Goal: Transaction & Acquisition: Book appointment/travel/reservation

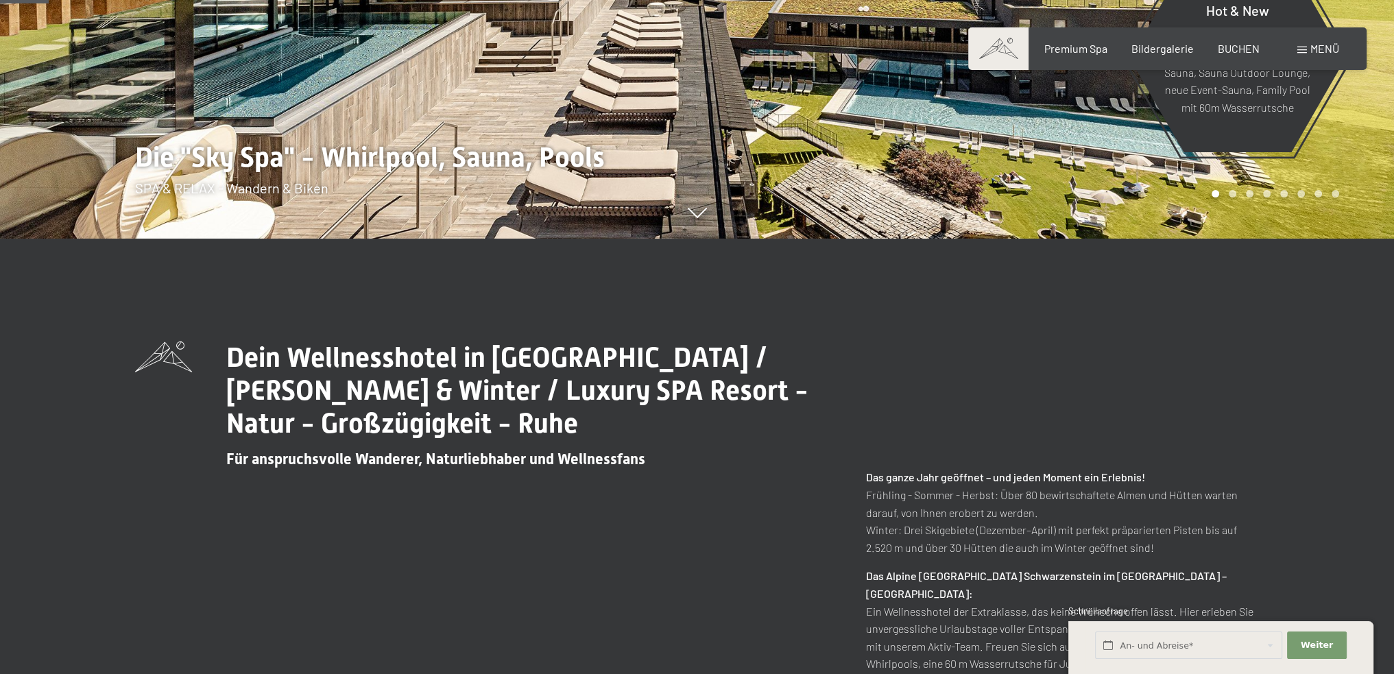
scroll to position [274, 0]
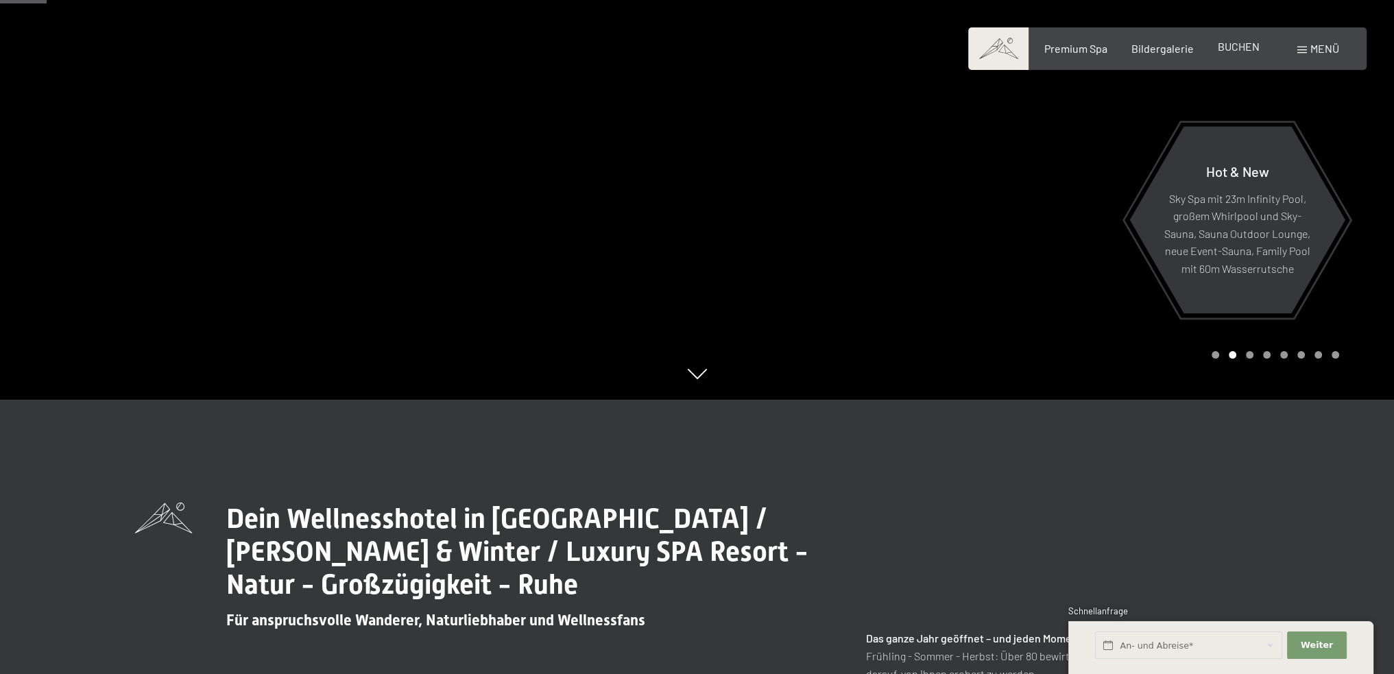
click at [1233, 46] on span "BUCHEN" at bounding box center [1239, 46] width 42 height 13
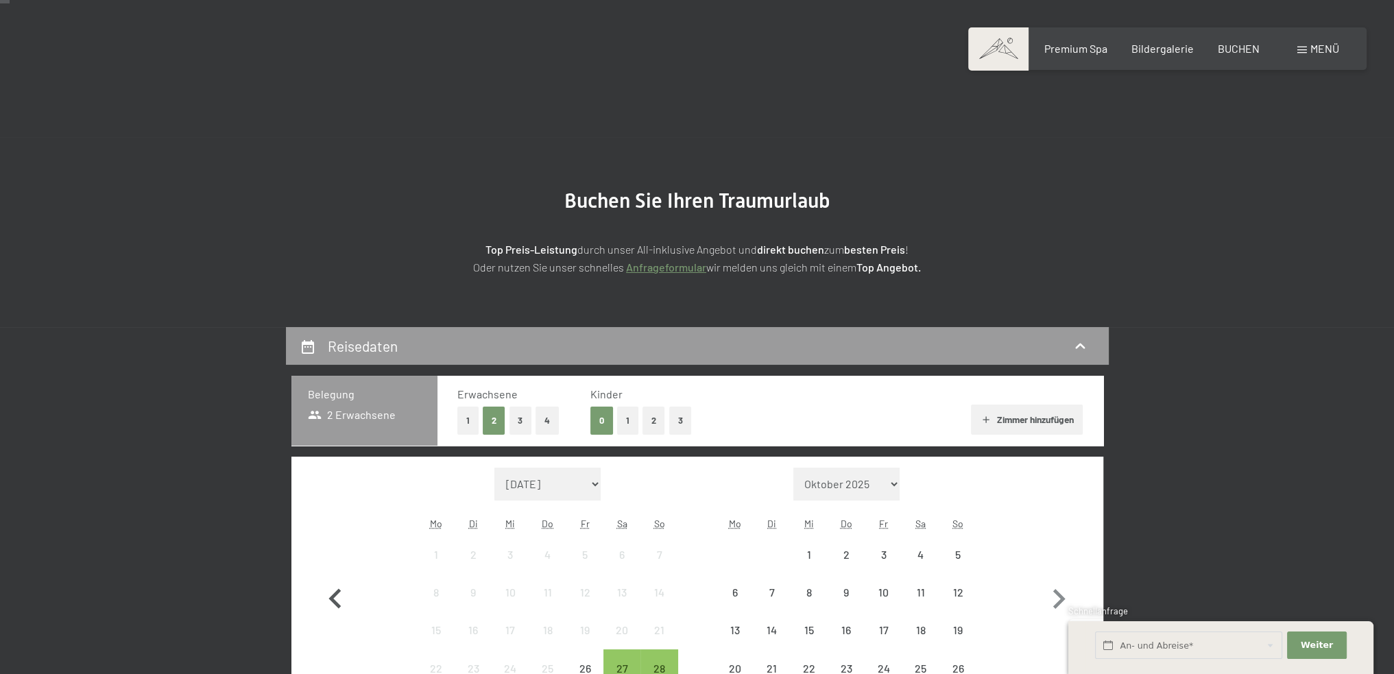
scroll to position [206, 0]
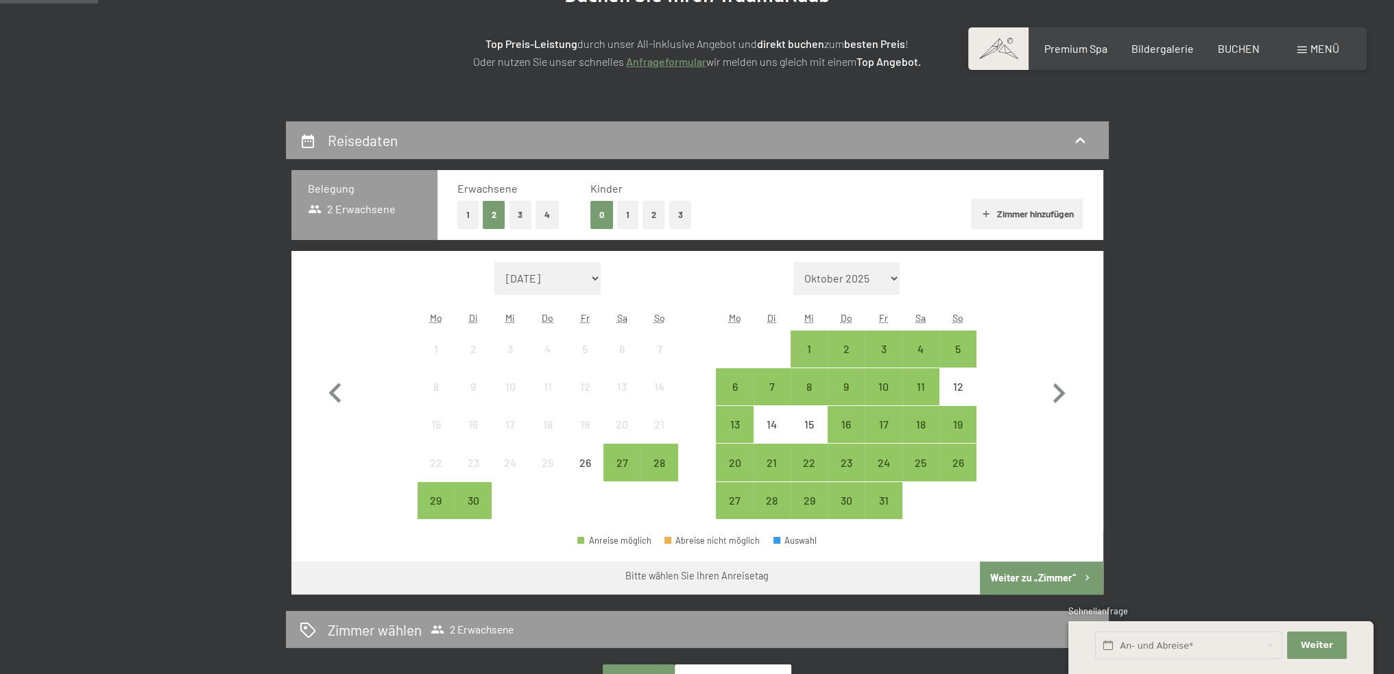
click at [634, 215] on button "1" at bounding box center [627, 215] width 21 height 28
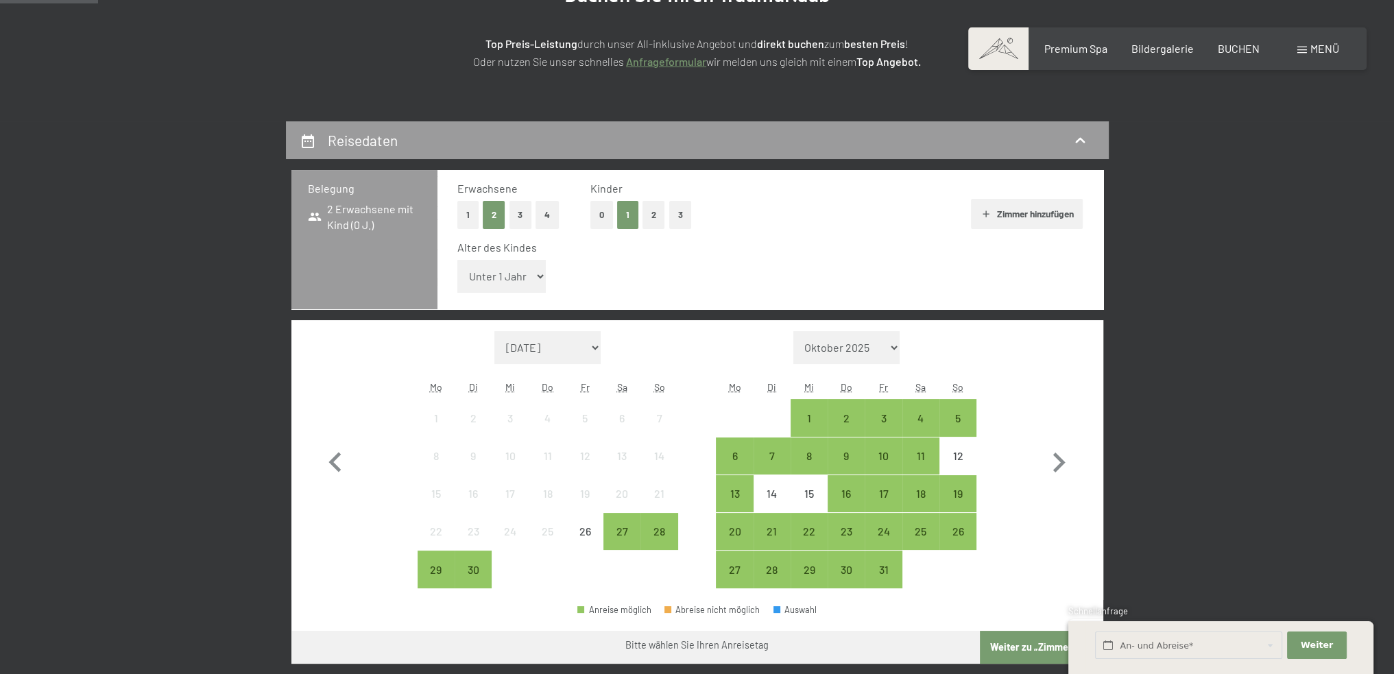
click at [520, 269] on select "Unter 1 Jahr 1 Jahr 2 Jahre 3 Jahre 4 Jahre 5 Jahre 6 Jahre 7 Jahre 8 Jahre 9 J…" at bounding box center [501, 276] width 89 height 33
select select "8"
click at [457, 260] on select "Unter 1 Jahr 1 Jahr 2 Jahre 3 Jahre 4 Jahre 5 Jahre 6 Jahre 7 Jahre 8 Jahre 9 J…" at bounding box center [501, 276] width 89 height 33
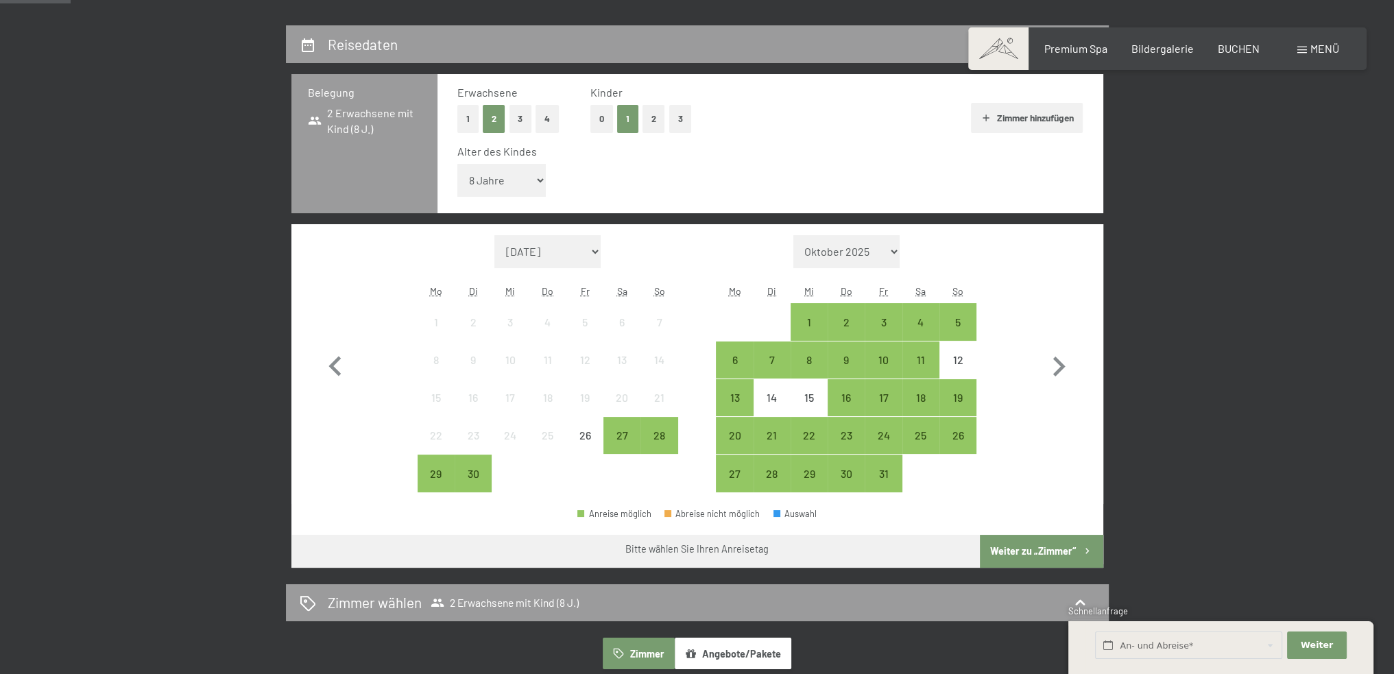
scroll to position [343, 0]
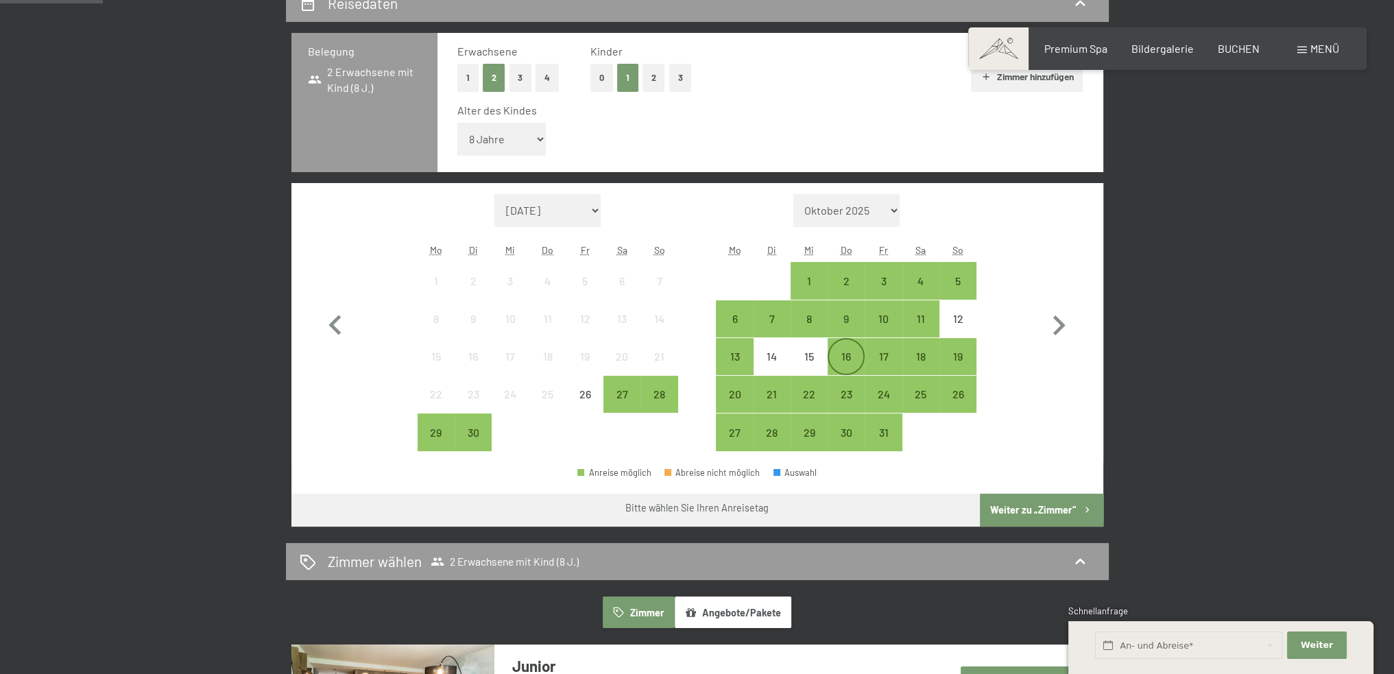
click at [839, 359] on div "16" at bounding box center [846, 368] width 34 height 34
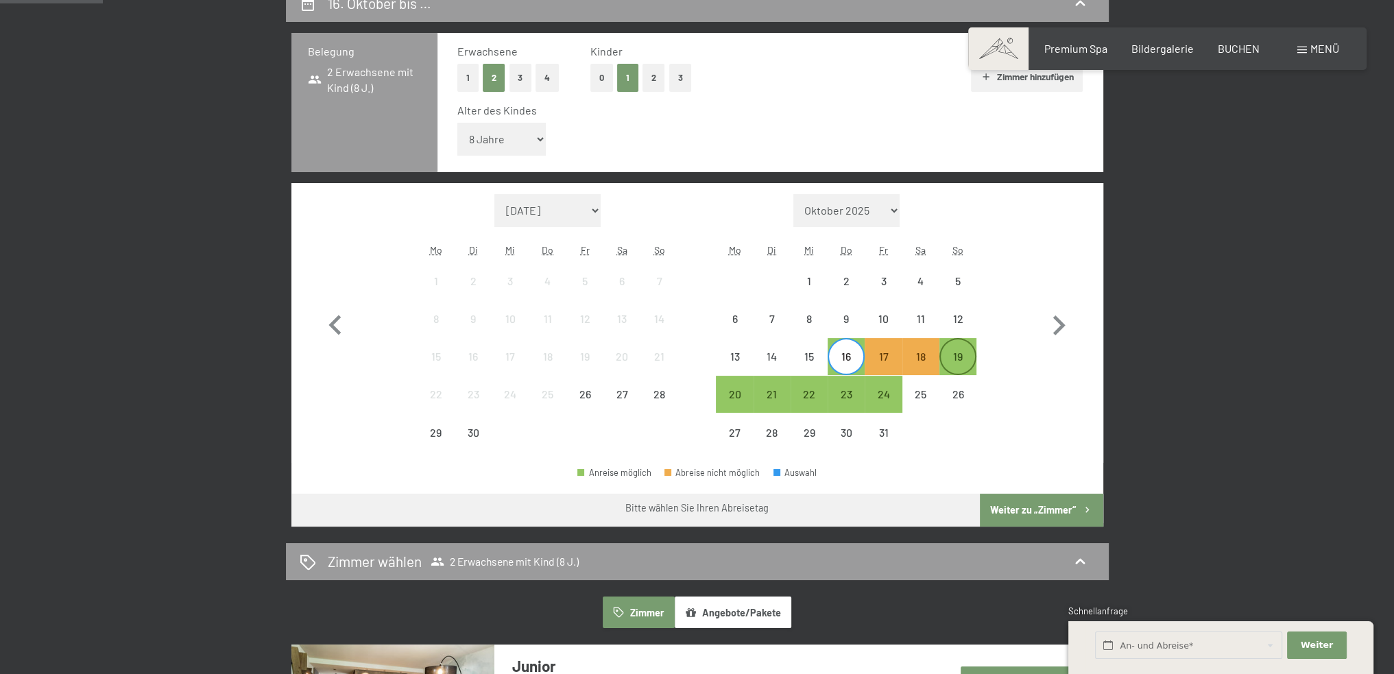
click at [967, 359] on div "19" at bounding box center [958, 368] width 34 height 34
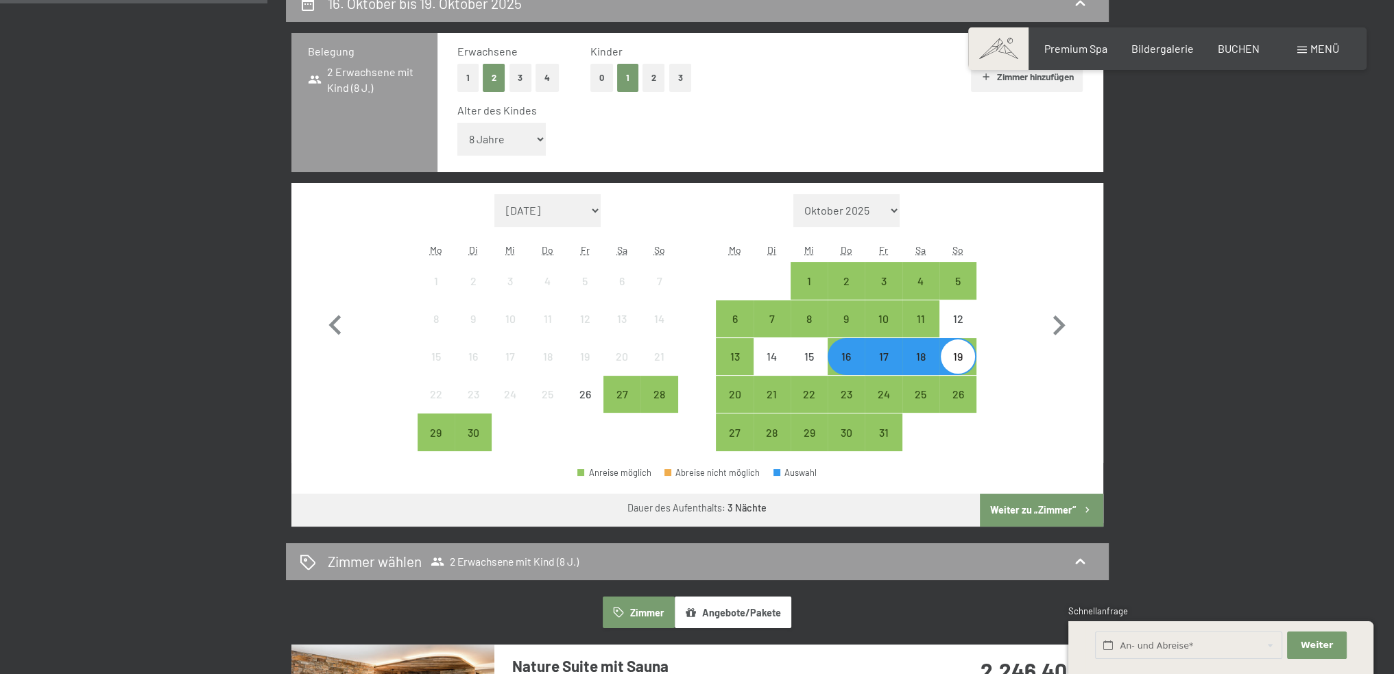
scroll to position [480, 0]
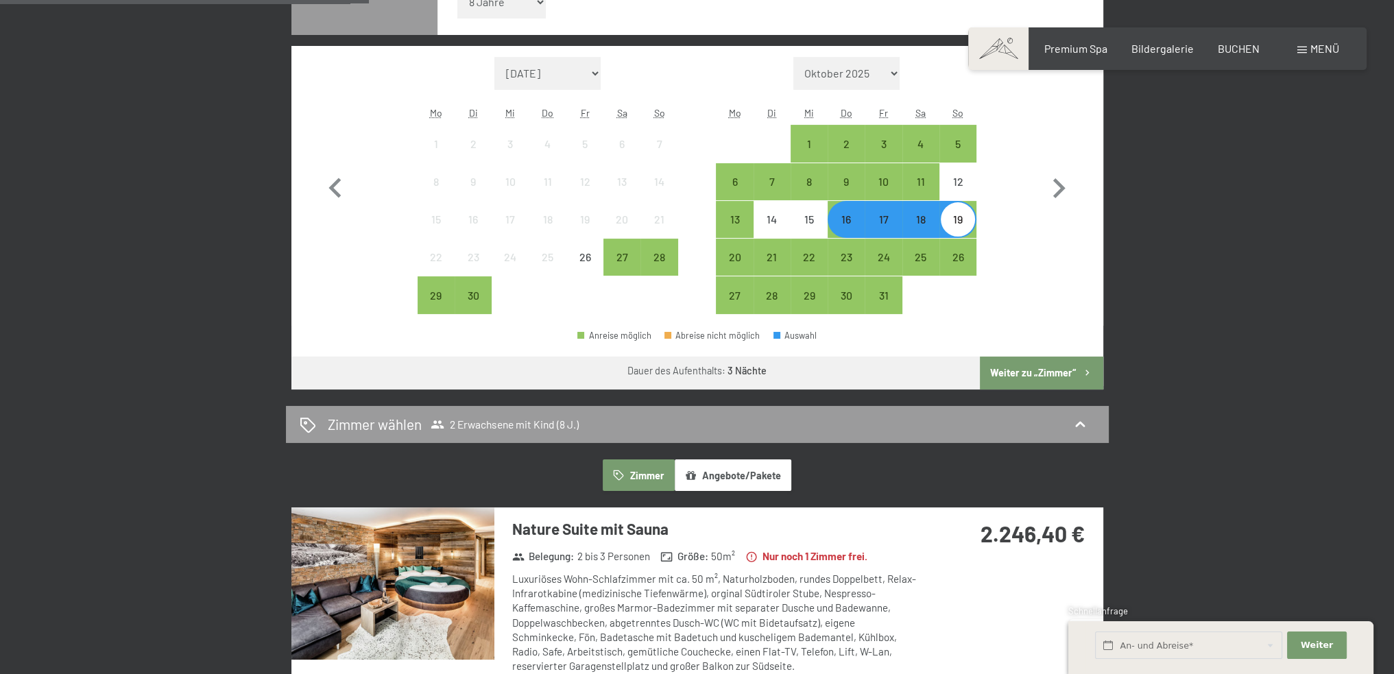
click at [1050, 367] on button "Weiter zu „Zimmer“" at bounding box center [1041, 373] width 123 height 33
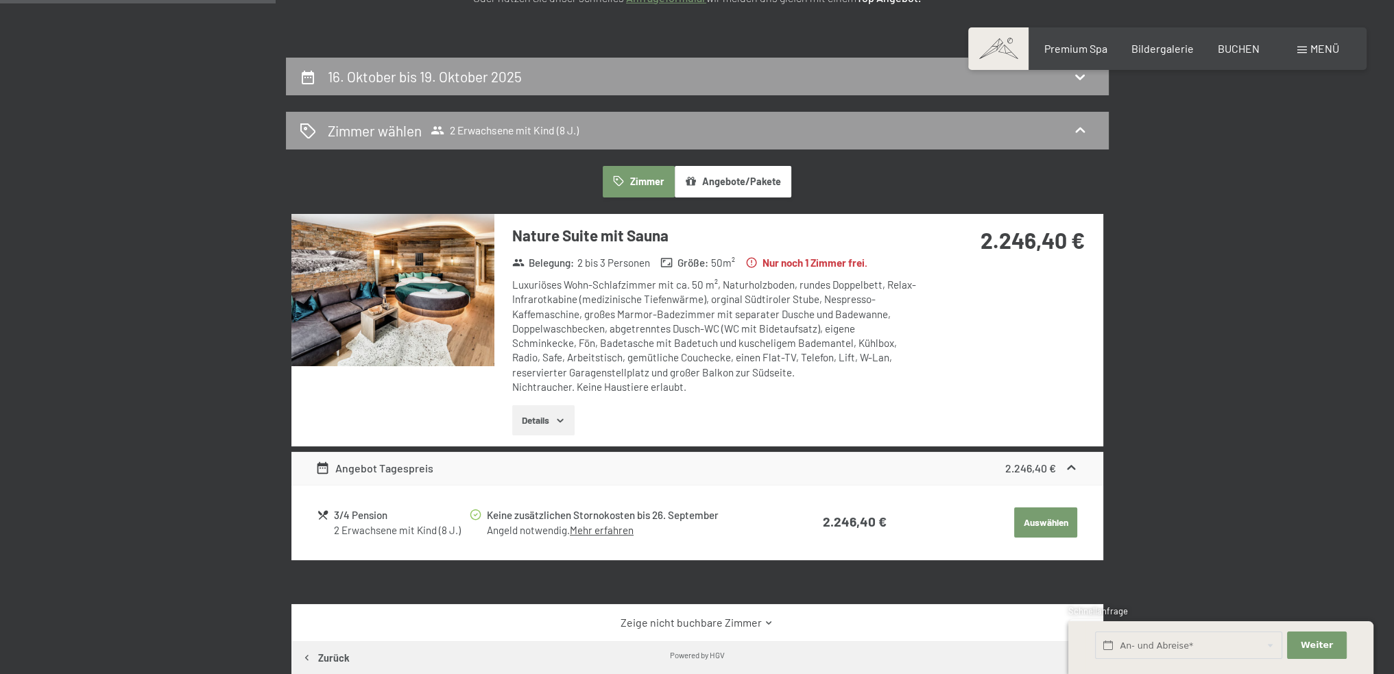
scroll to position [258, 0]
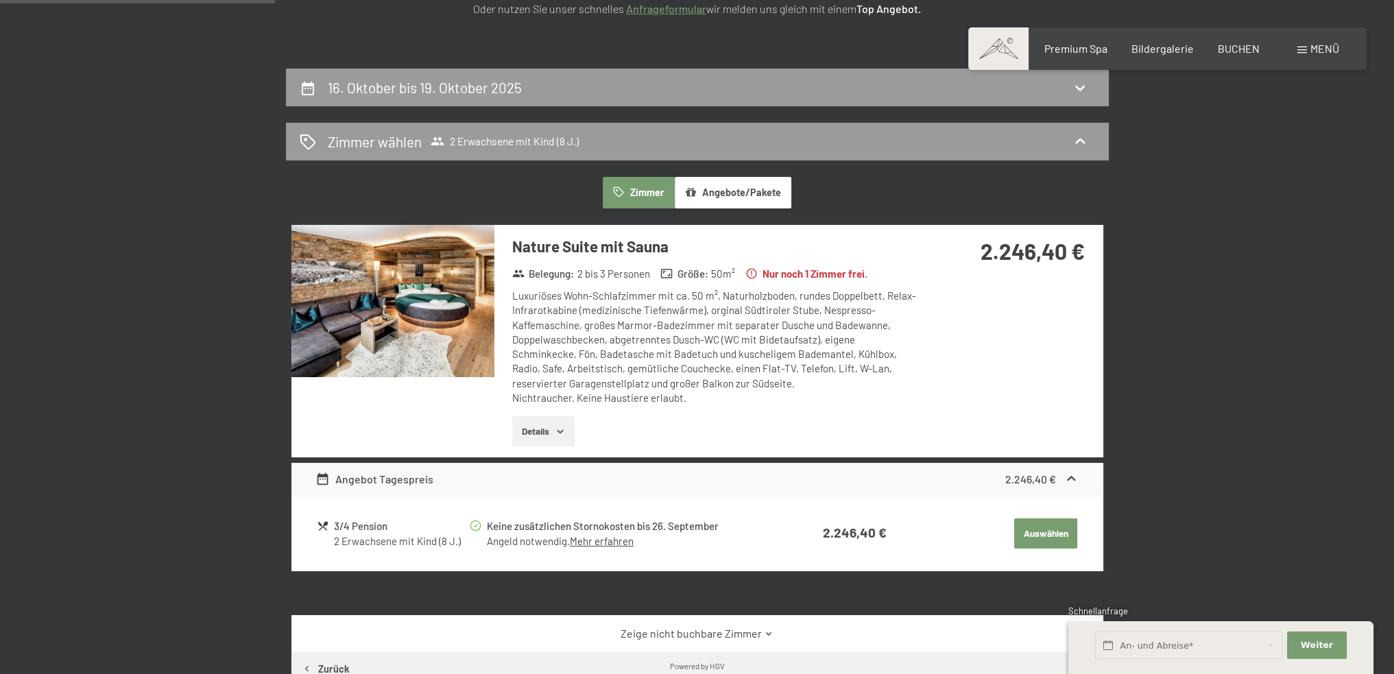
click at [564, 427] on icon "button" at bounding box center [560, 431] width 11 height 11
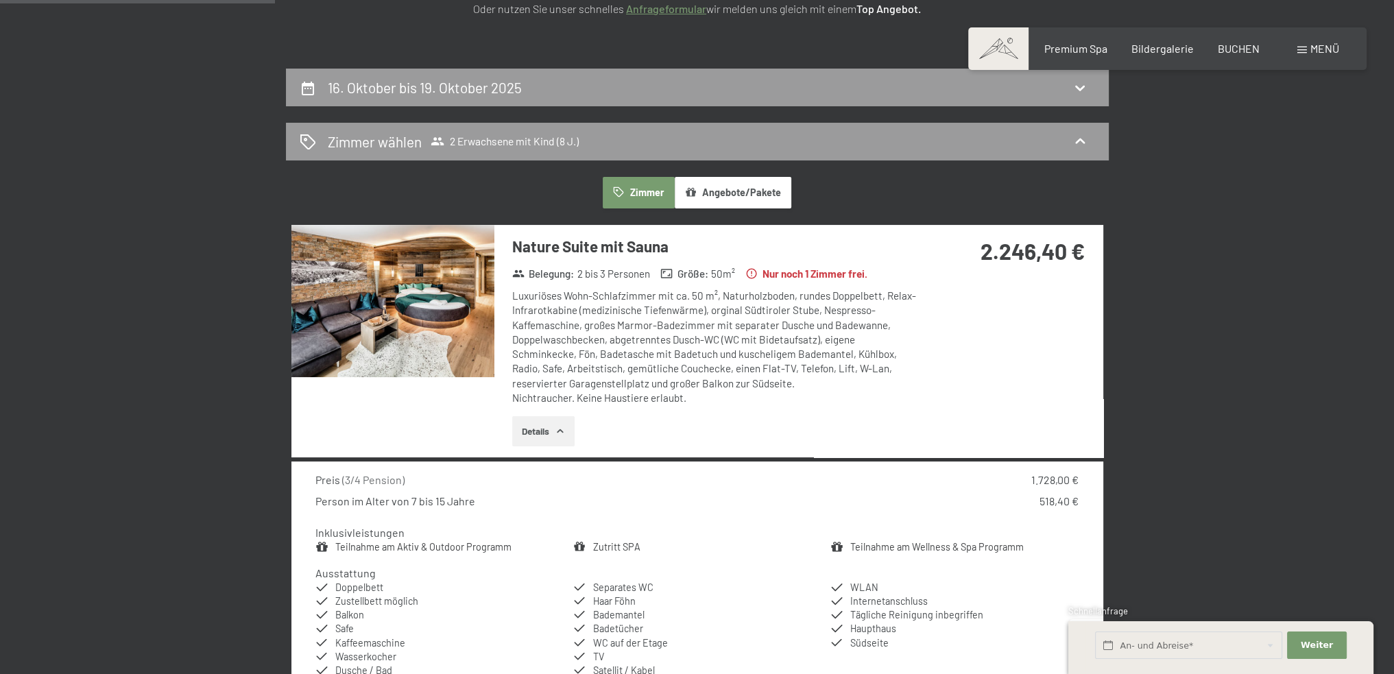
click at [403, 316] on img at bounding box center [392, 301] width 203 height 152
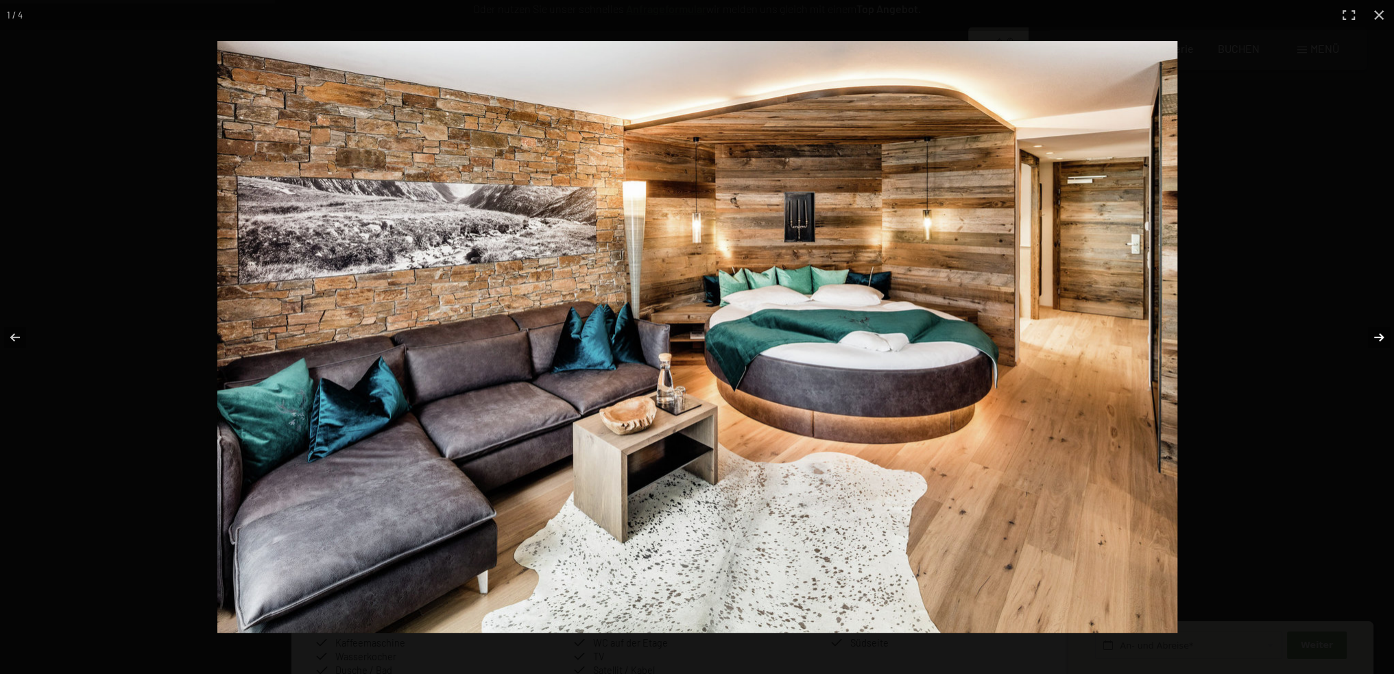
click at [1377, 337] on button "button" at bounding box center [1370, 337] width 48 height 69
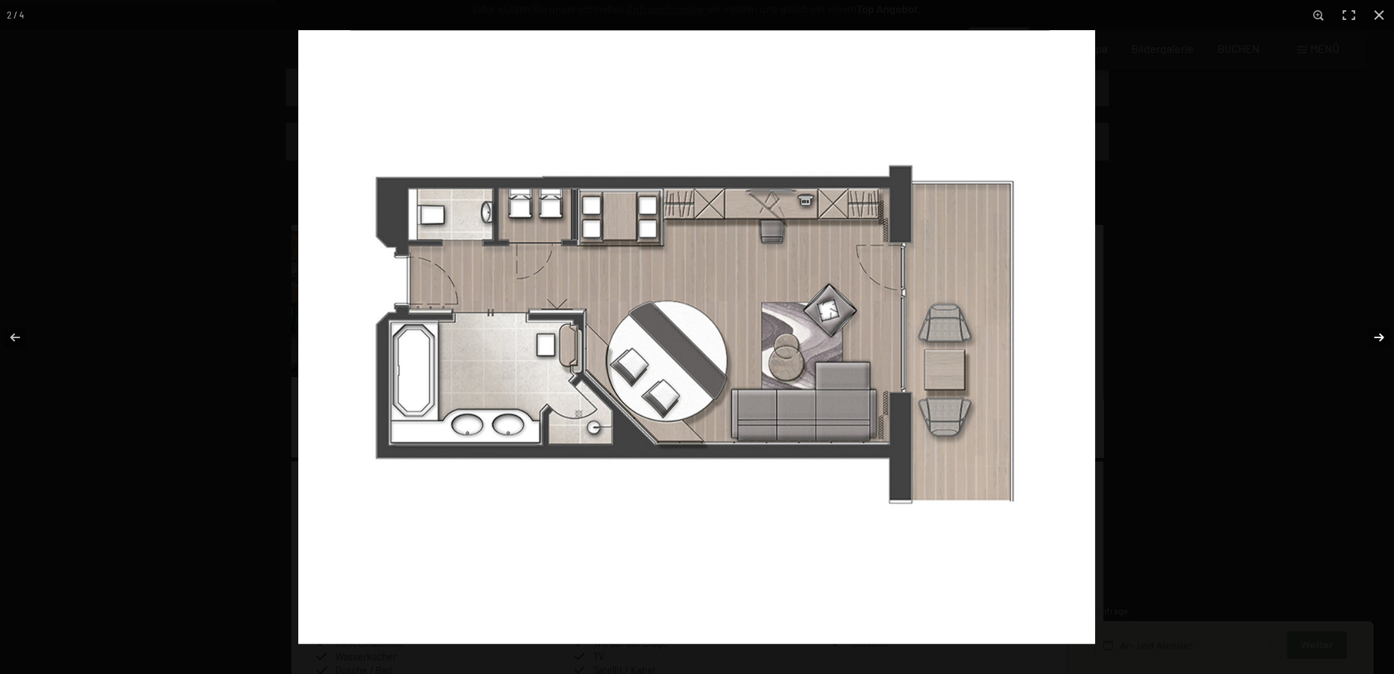
click at [1387, 345] on button "button" at bounding box center [1370, 337] width 48 height 69
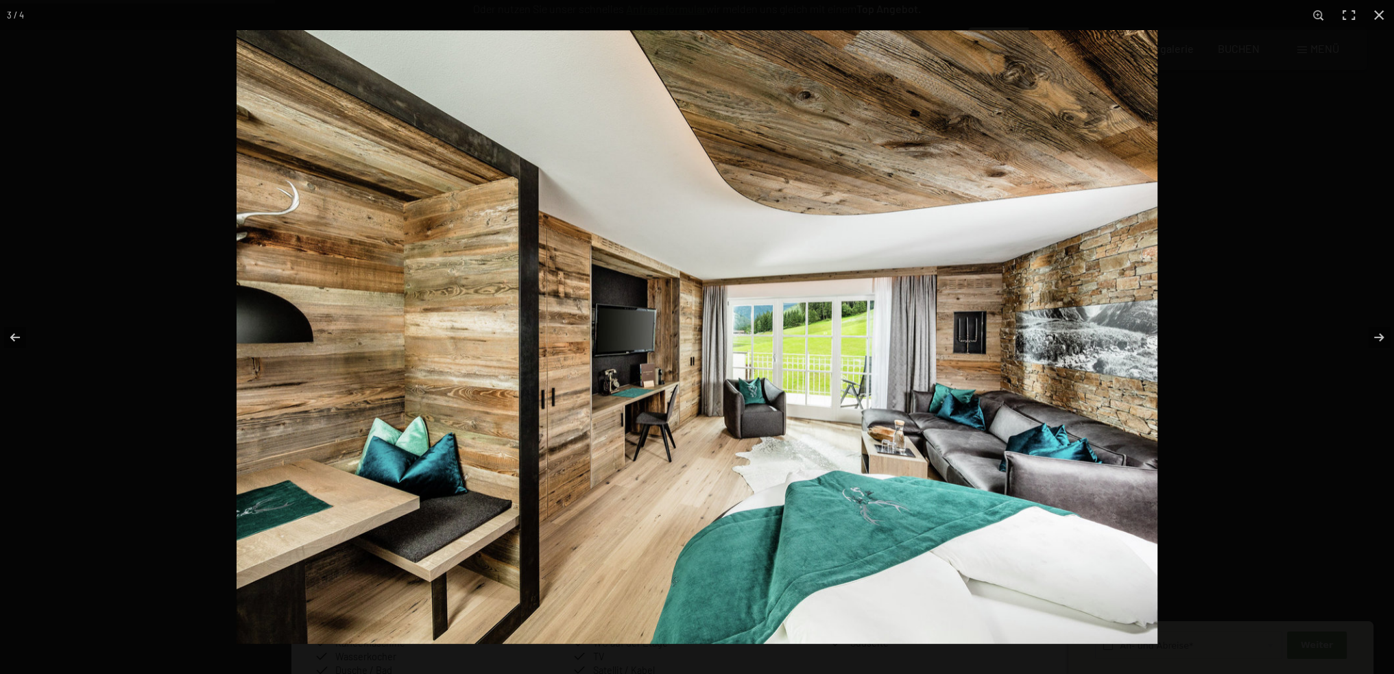
scroll to position [848, 0]
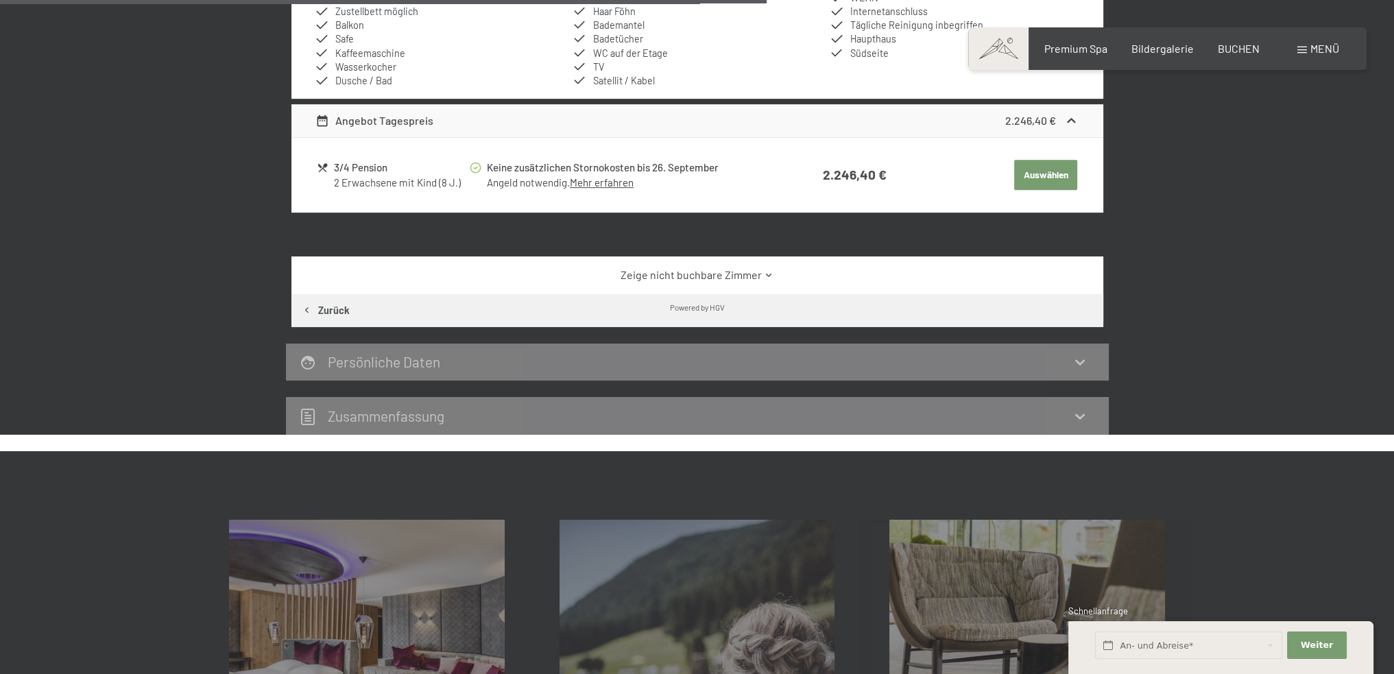
click at [0, 0] on button "button" at bounding box center [0, 0] width 0 height 0
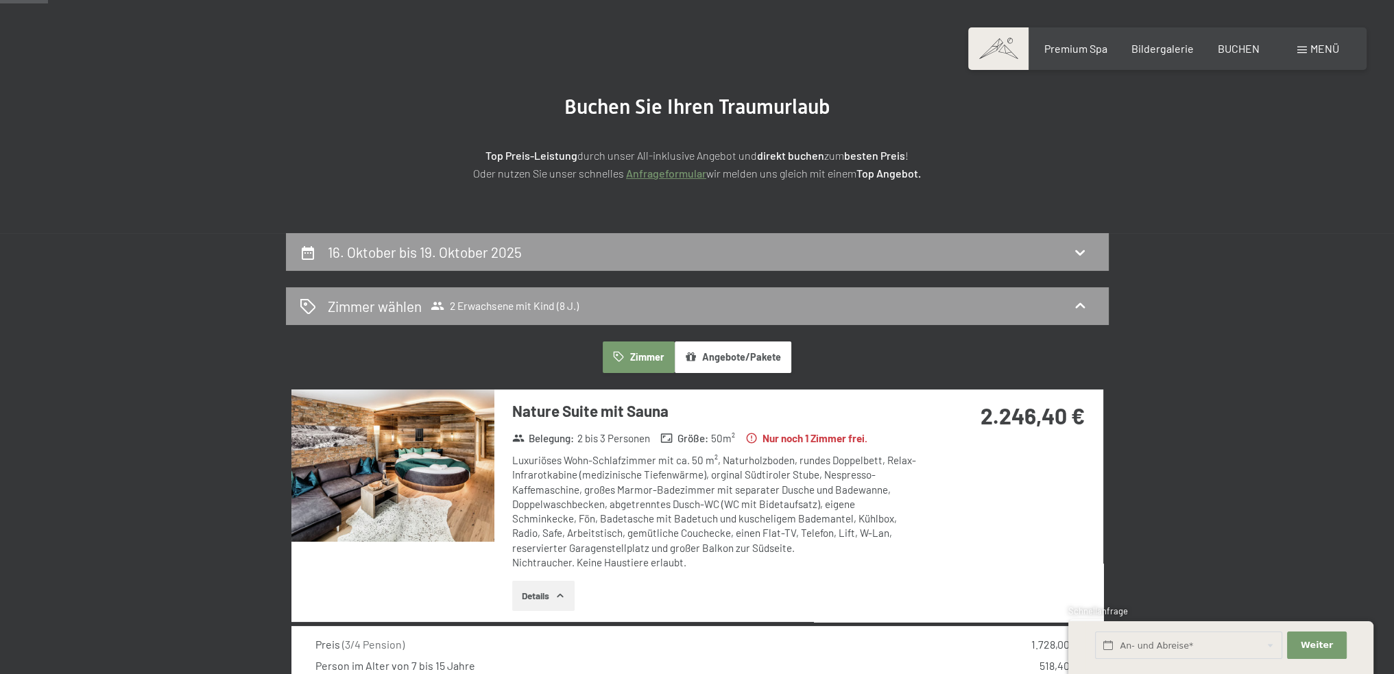
scroll to position [0, 0]
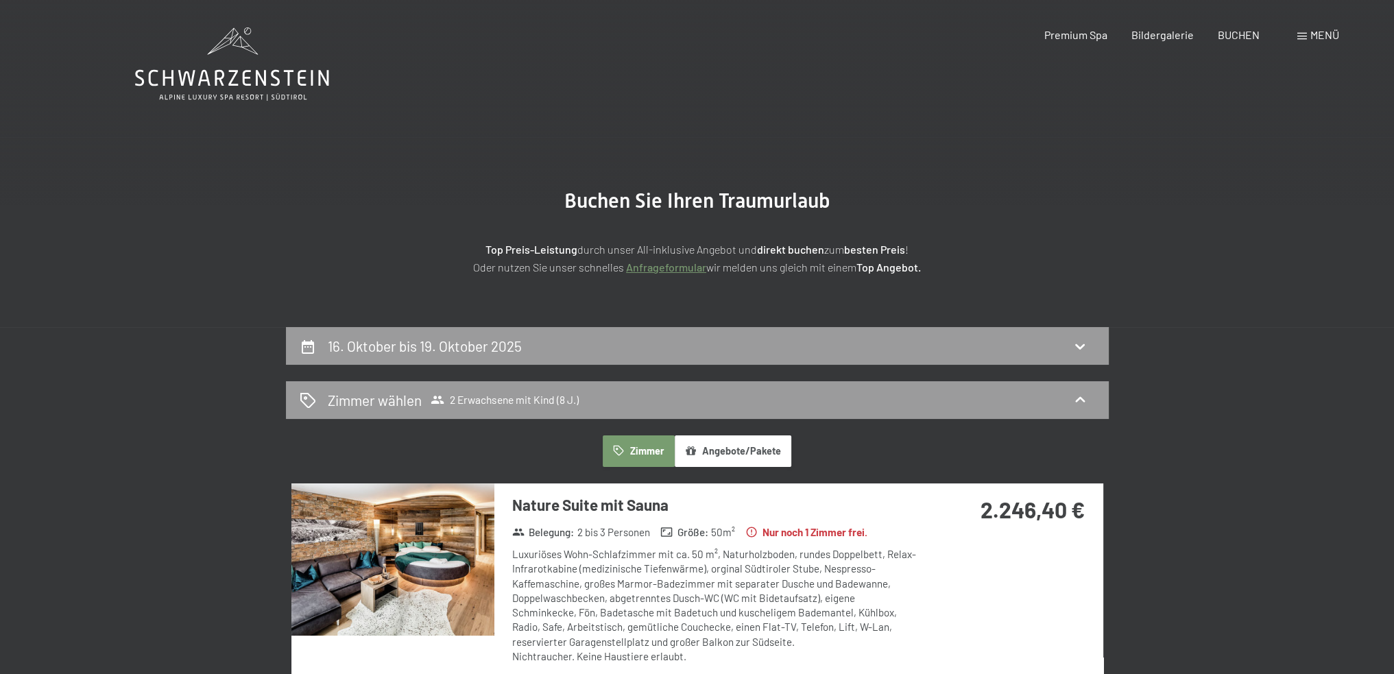
click at [1072, 27] on div "Buchen Anfragen Premium Spa Bildergalerie BUCHEN Menü DE IT EN Gutschein Bilder…" at bounding box center [1167, 34] width 343 height 15
click at [1072, 36] on span "Premium Spa" at bounding box center [1075, 32] width 63 height 13
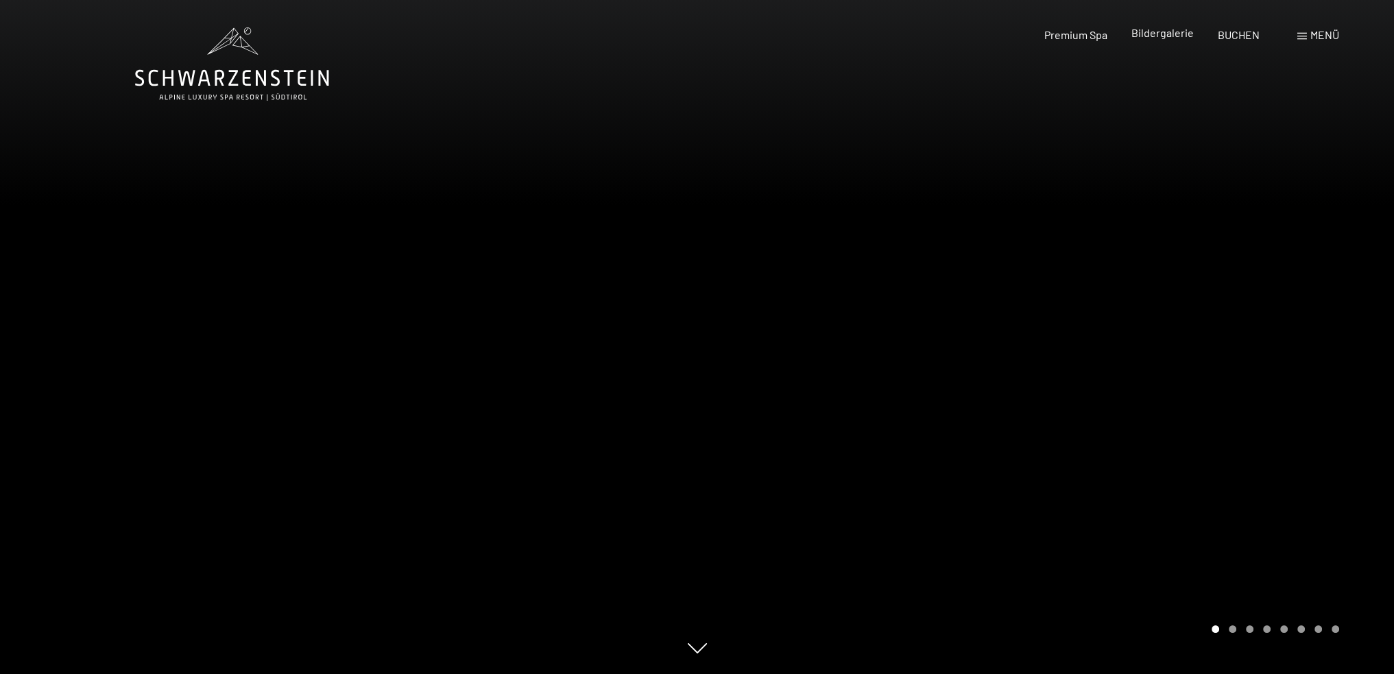
click at [1180, 40] on div "Bildergalerie" at bounding box center [1162, 32] width 62 height 15
click at [1179, 30] on span "Bildergalerie" at bounding box center [1162, 32] width 62 height 13
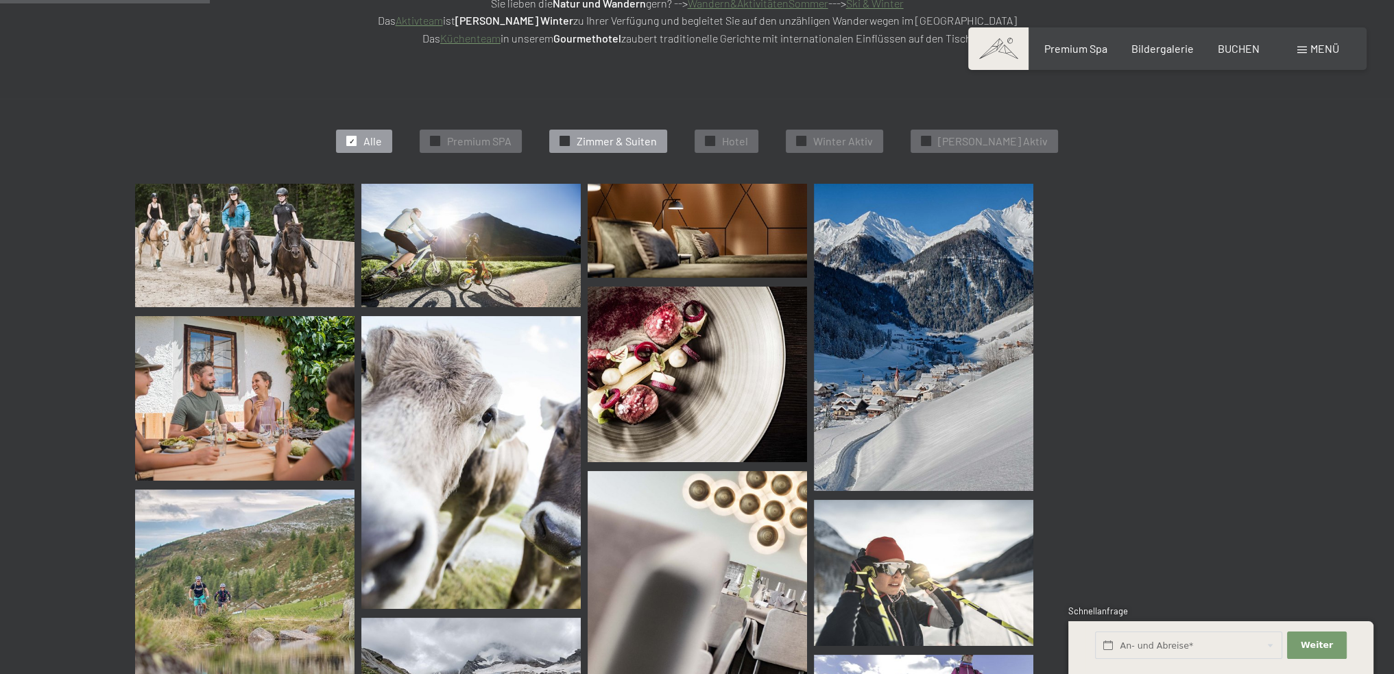
click at [642, 145] on span "Zimmer & Suiten" at bounding box center [617, 141] width 80 height 15
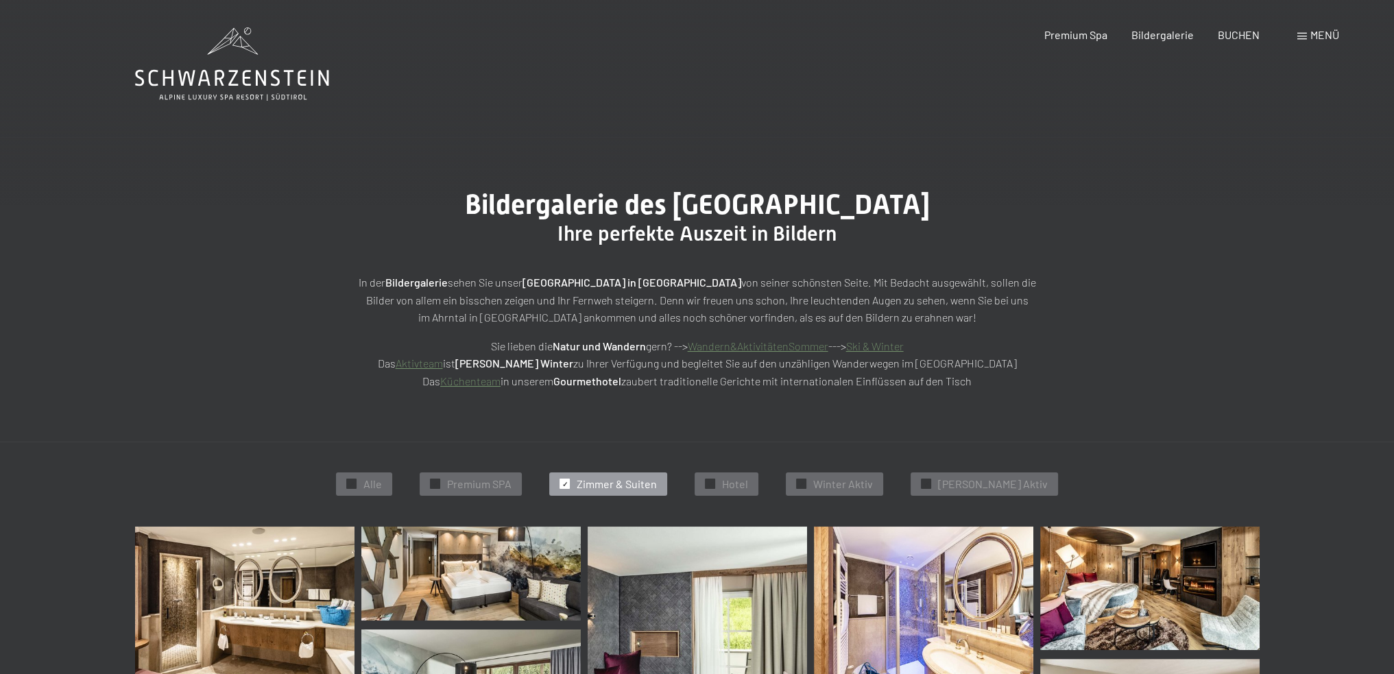
click at [505, 502] on div "✓ Alle ✓ Premium SPA ✓ Zimmer & Suiten ✓ Hotel ✓ Winter Aktiv ✓ Sommer Aktiv" at bounding box center [698, 484] width 1262 height 85
click at [511, 485] on span "Premium SPA" at bounding box center [479, 484] width 64 height 15
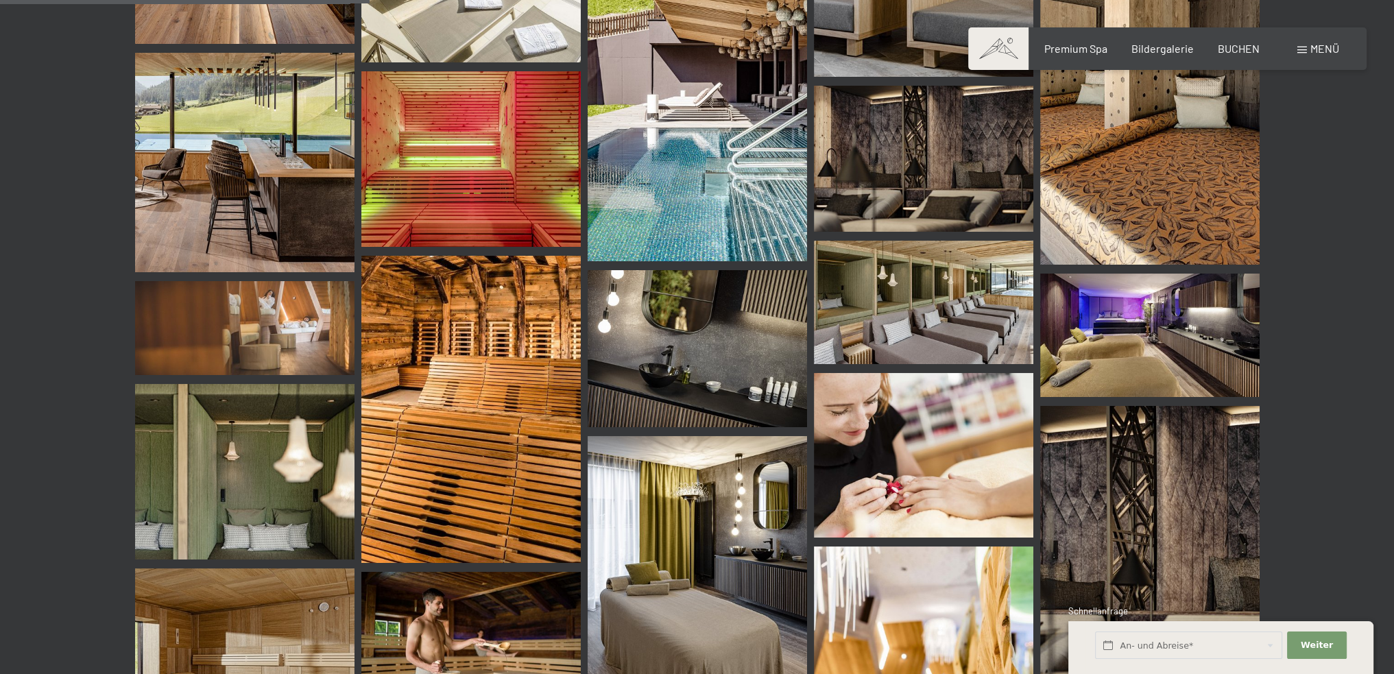
scroll to position [688, 0]
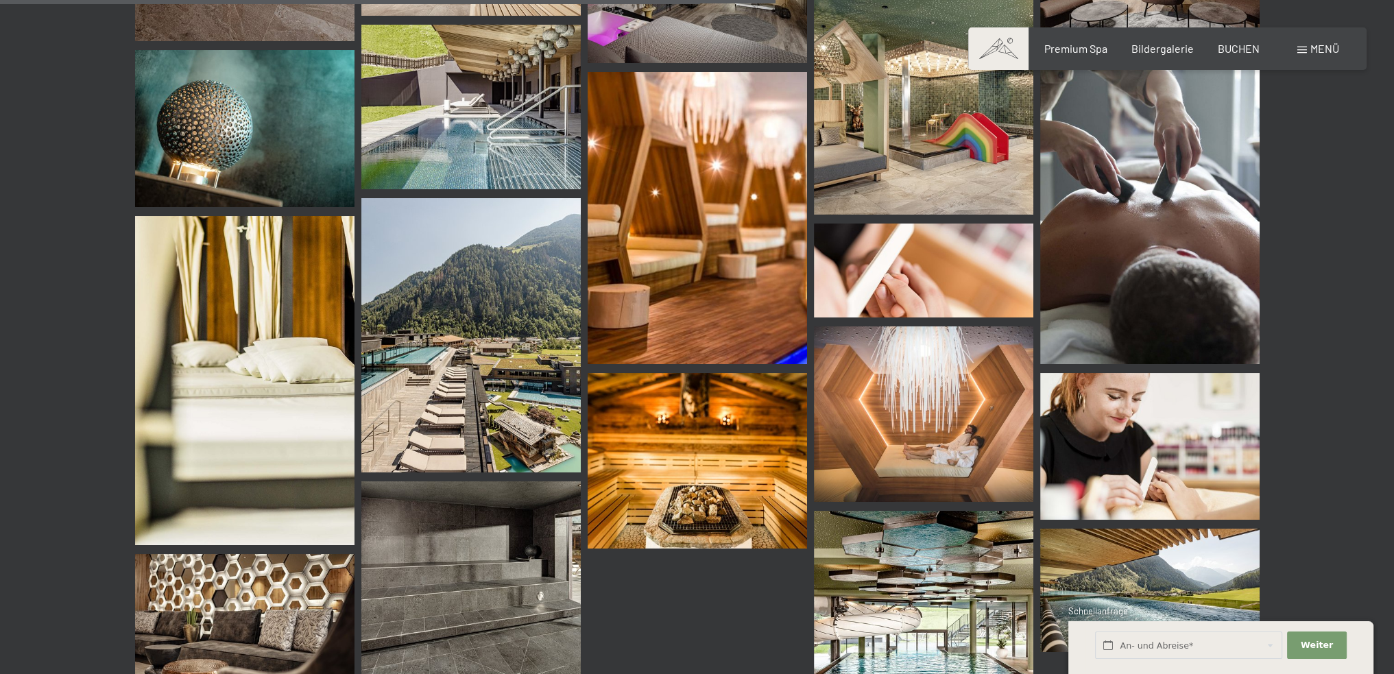
scroll to position [1922, 0]
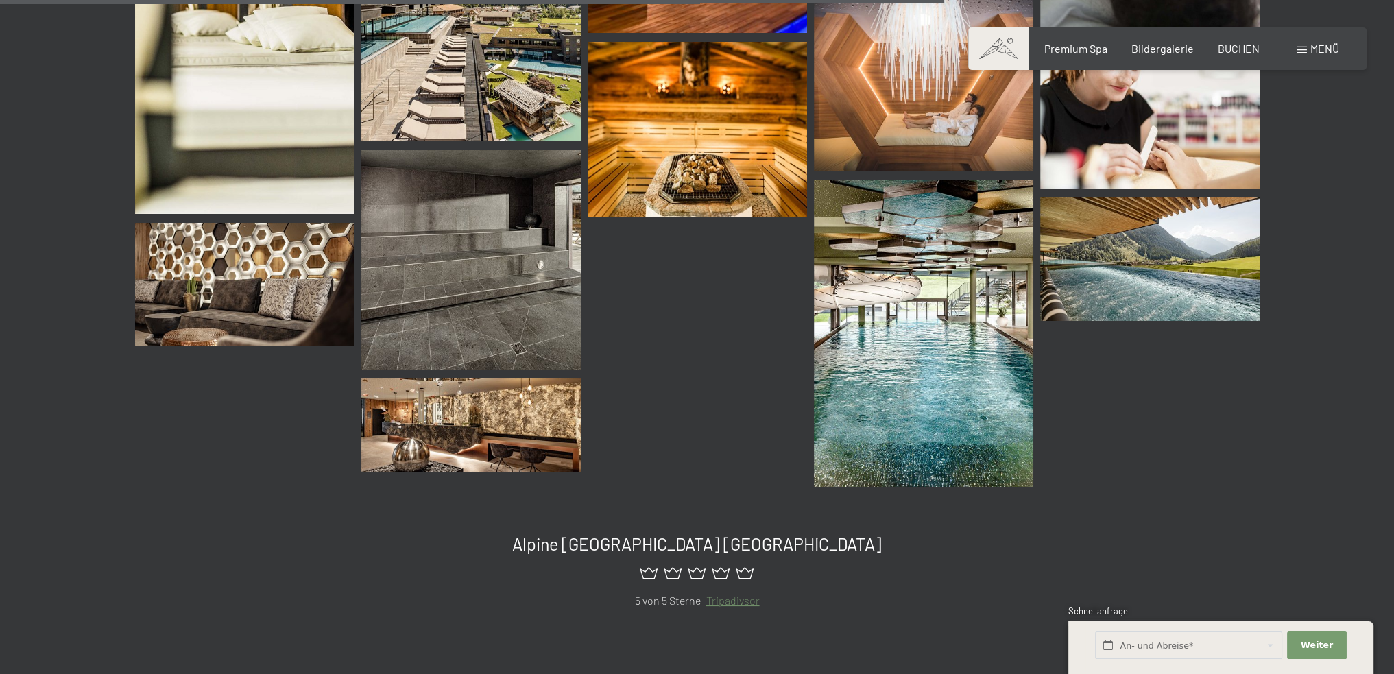
click at [952, 407] on img at bounding box center [923, 333] width 219 height 307
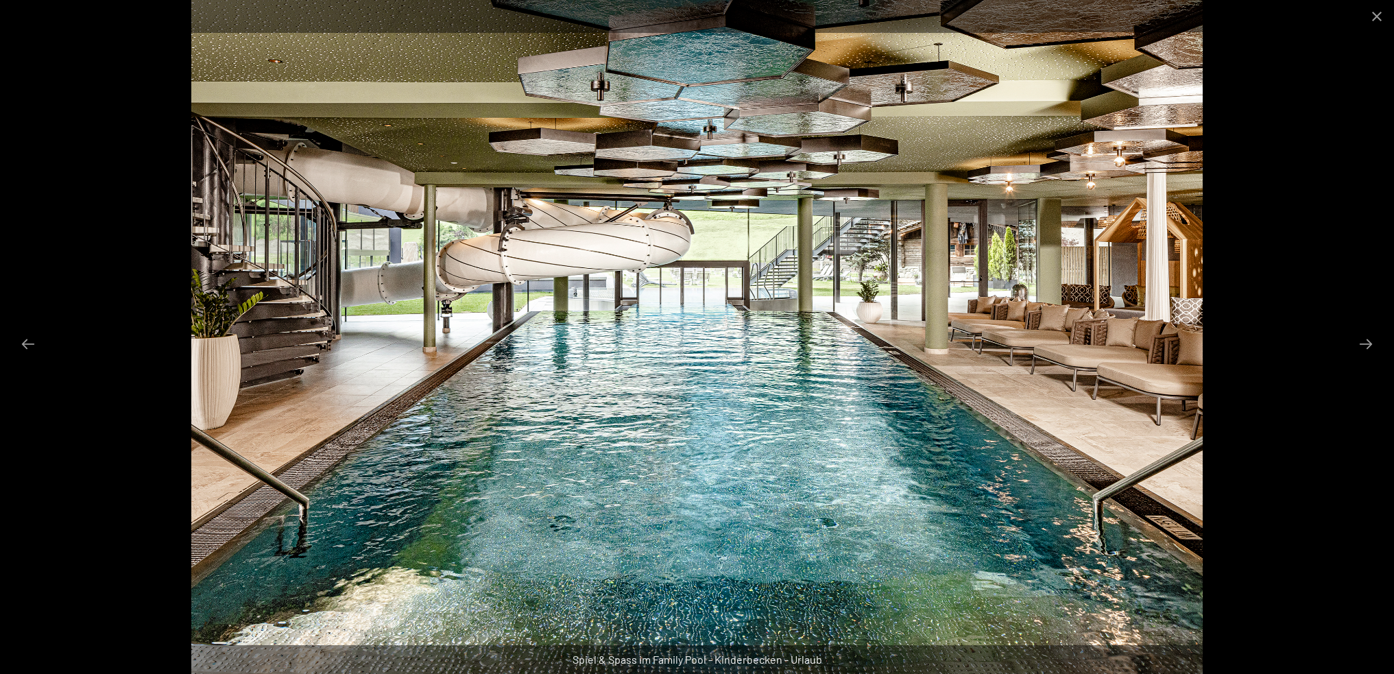
scroll to position [1991, 0]
click at [1364, 337] on button "Next slide" at bounding box center [1365, 343] width 29 height 27
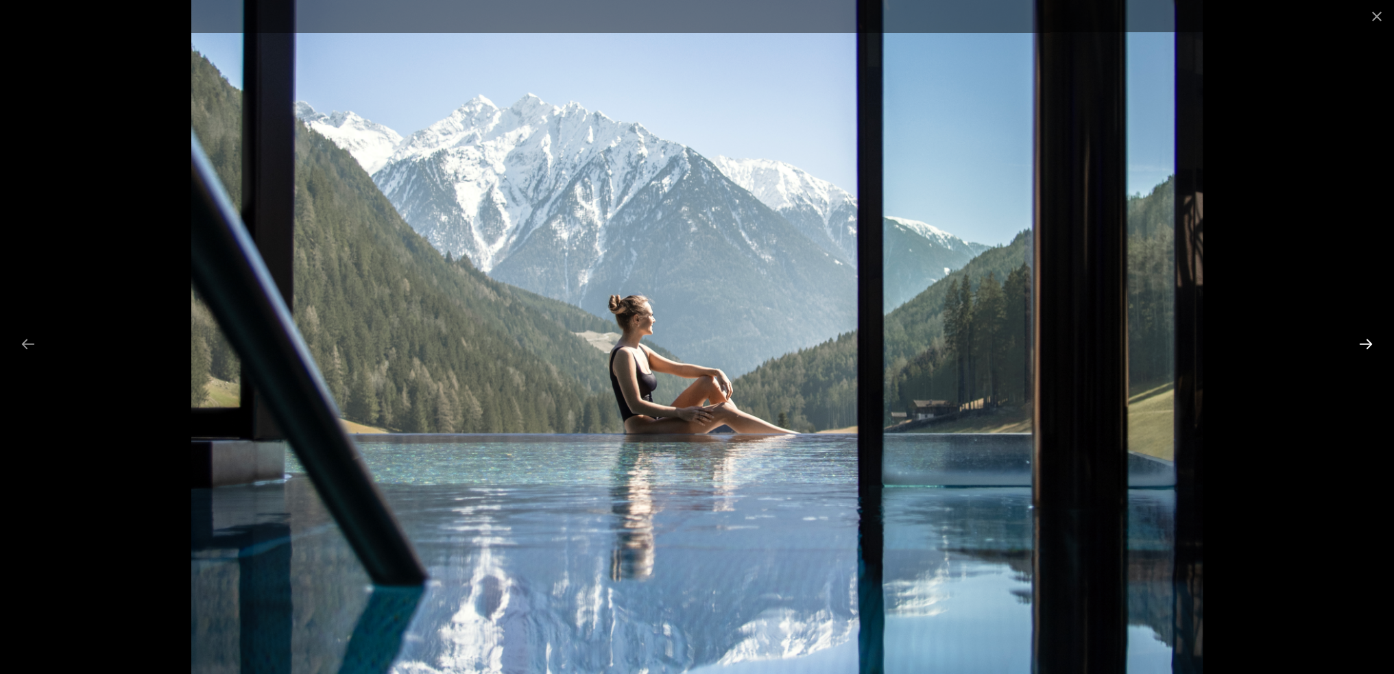
click at [1364, 337] on button "Next slide" at bounding box center [1365, 343] width 29 height 27
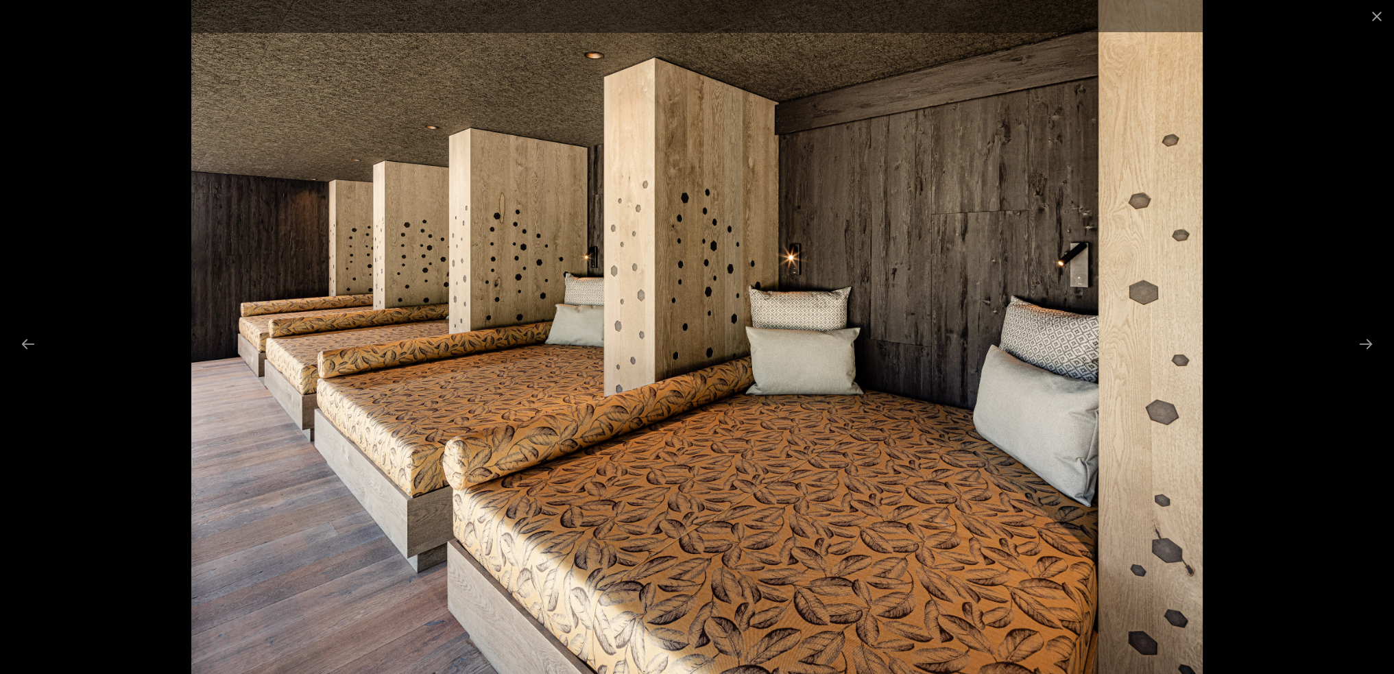
scroll to position [2128, 0]
click at [1374, 18] on button "Close gallery" at bounding box center [1377, 16] width 34 height 32
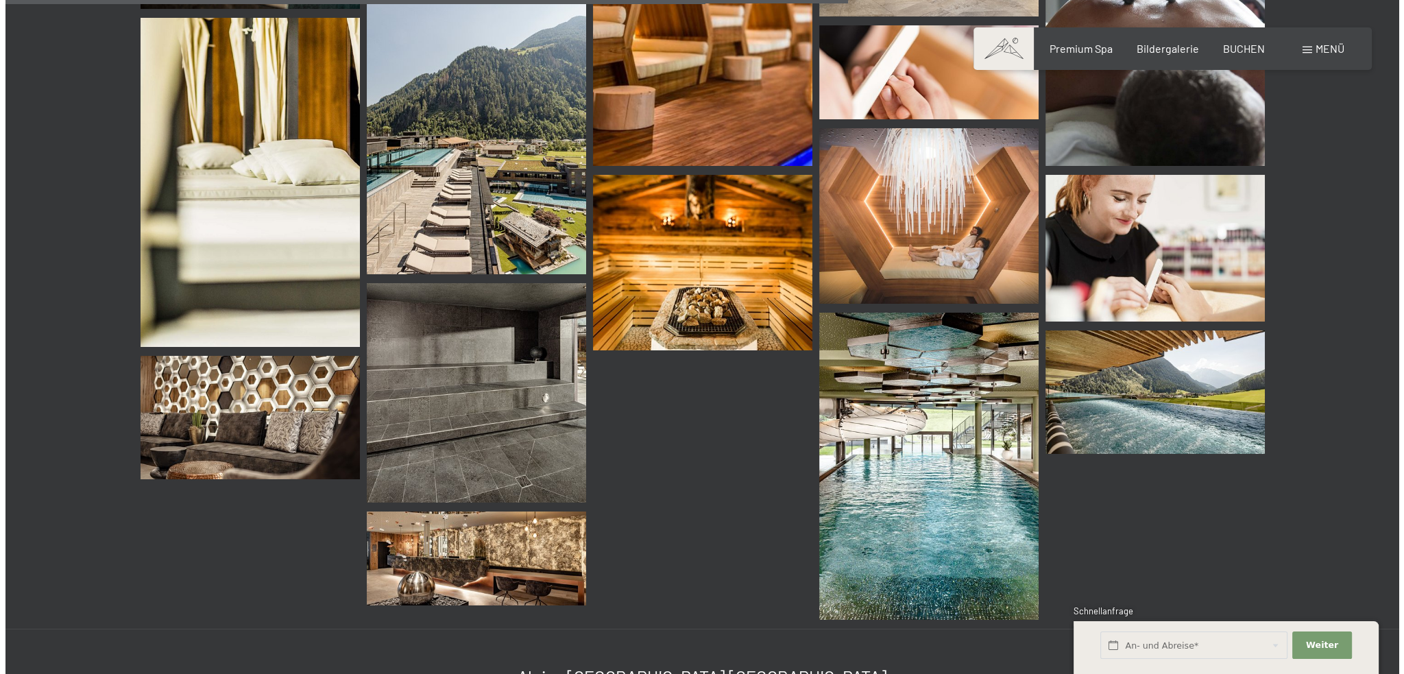
scroll to position [1717, 0]
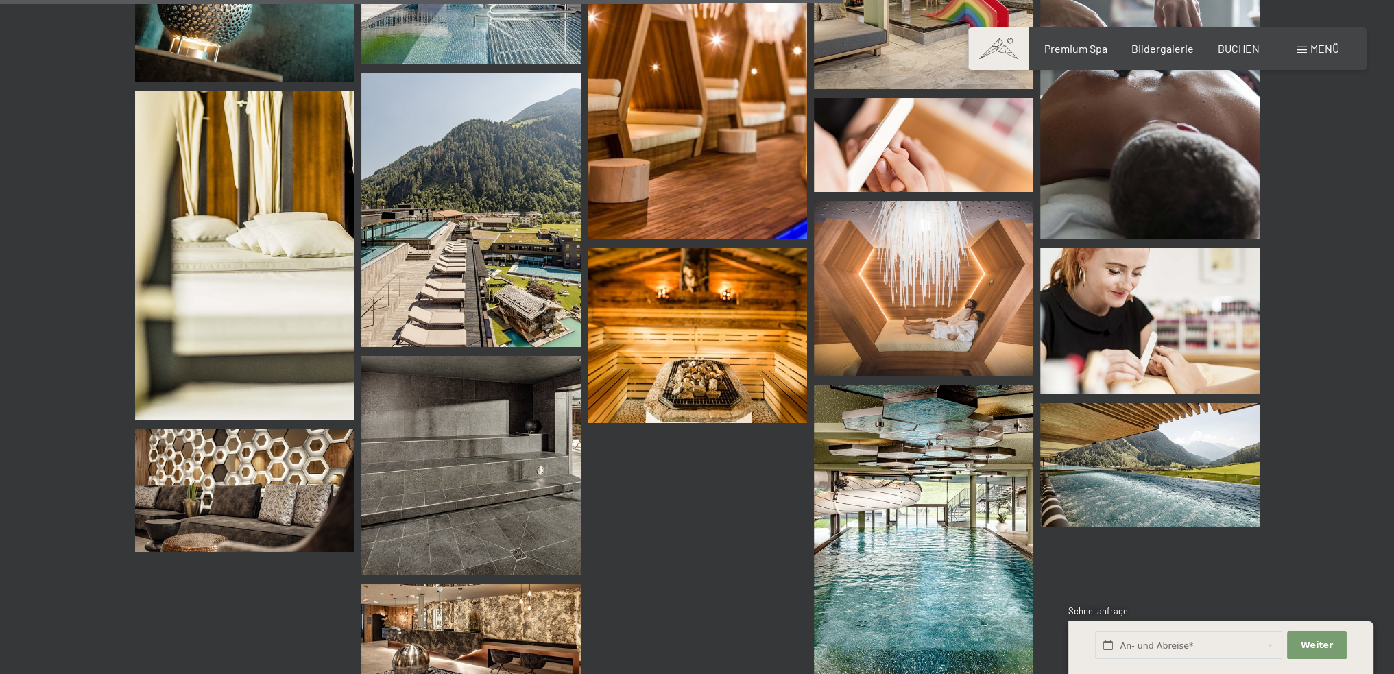
click at [1314, 53] on span "Menü" at bounding box center [1324, 48] width 29 height 13
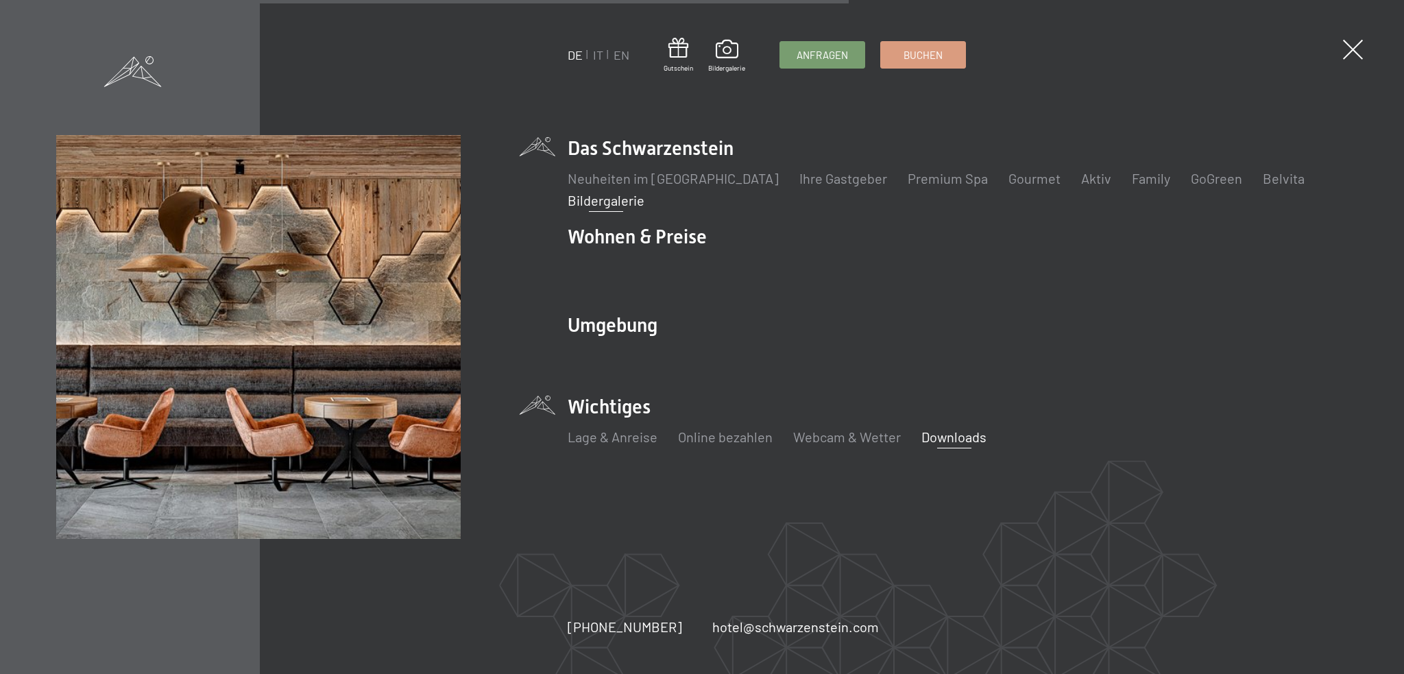
click at [952, 439] on link "Downloads" at bounding box center [953, 437] width 65 height 16
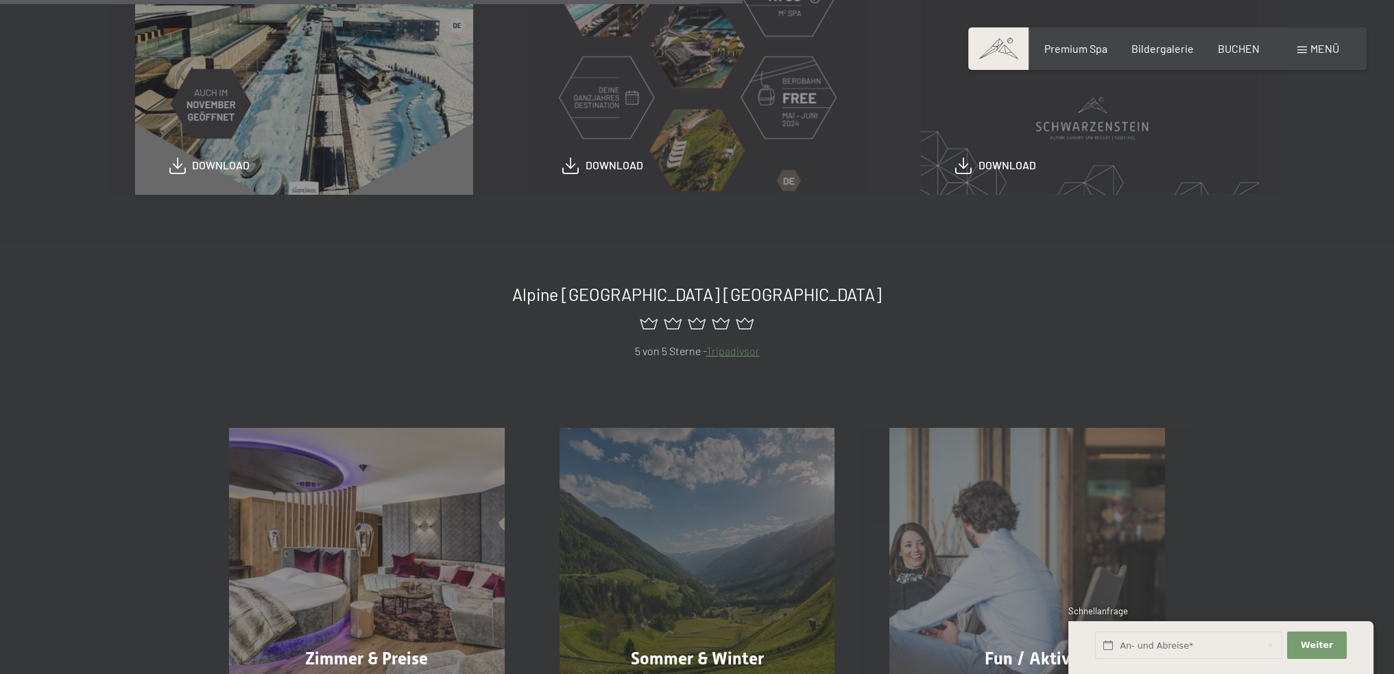
scroll to position [480, 0]
